Goal: Information Seeking & Learning: Learn about a topic

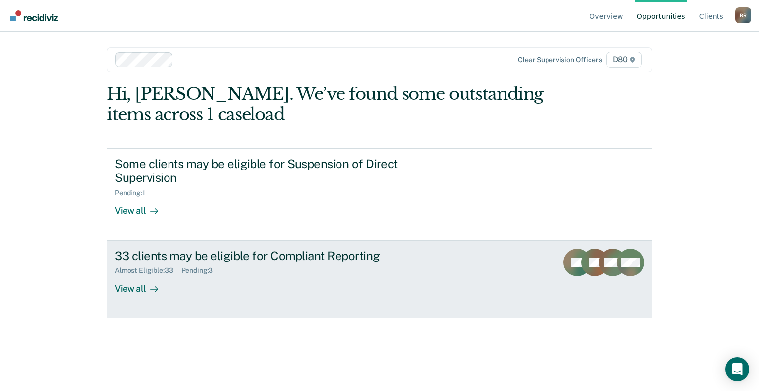
click at [242, 249] on div "33 clients may be eligible for Compliant Reporting" at bounding box center [288, 256] width 347 height 14
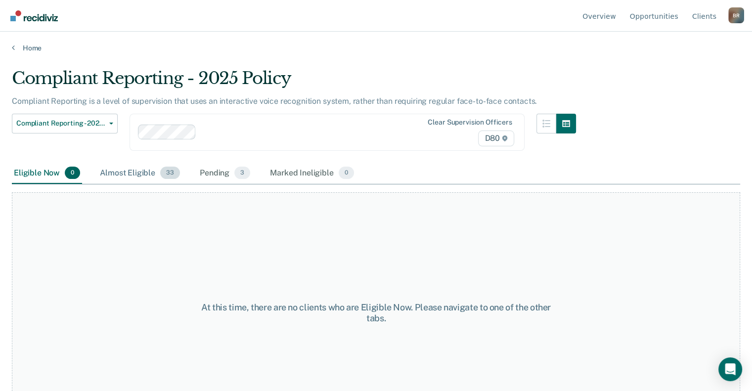
click at [142, 176] on div "Almost Eligible 33" at bounding box center [140, 174] width 84 height 22
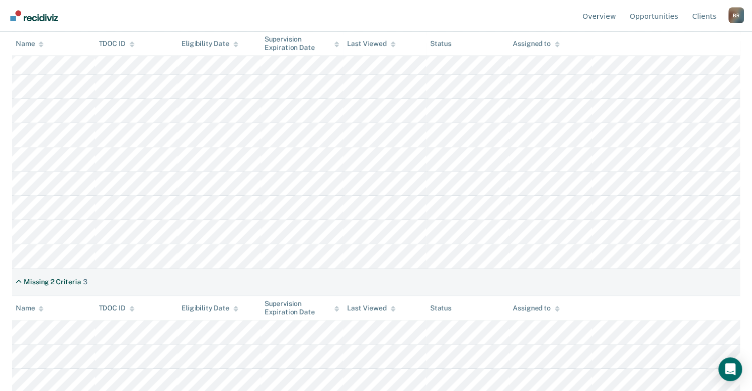
scroll to position [696, 0]
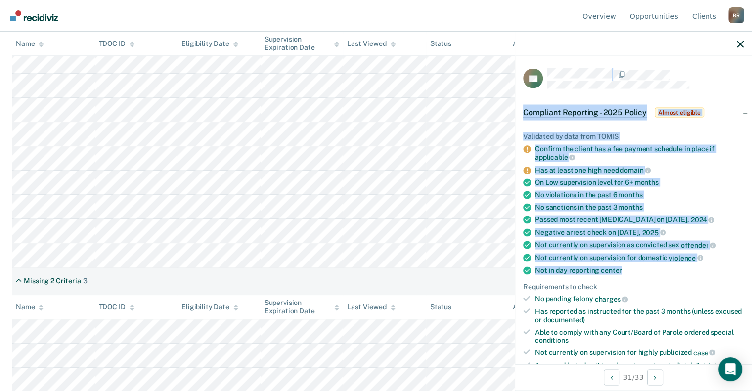
drag, startPoint x: 522, startPoint y: 78, endPoint x: 661, endPoint y: 261, distance: 229.0
click at [661, 261] on div "RT Compliant Reporting - 2025 Policy Almost eligible Validated by data from TOM…" at bounding box center [633, 210] width 236 height 308
click at [702, 193] on div "No violations in the past 6 months" at bounding box center [639, 195] width 209 height 8
click at [743, 151] on div "Validated by data from TOMIS Confirm the client has a fee payment schedule in p…" at bounding box center [633, 268] width 236 height 302
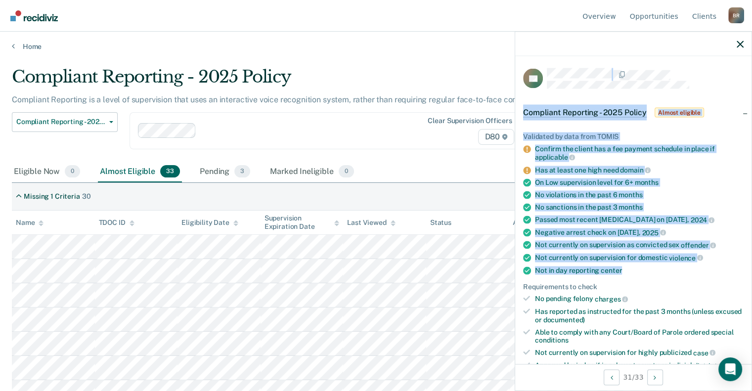
scroll to position [0, 0]
